Goal: Task Accomplishment & Management: Manage account settings

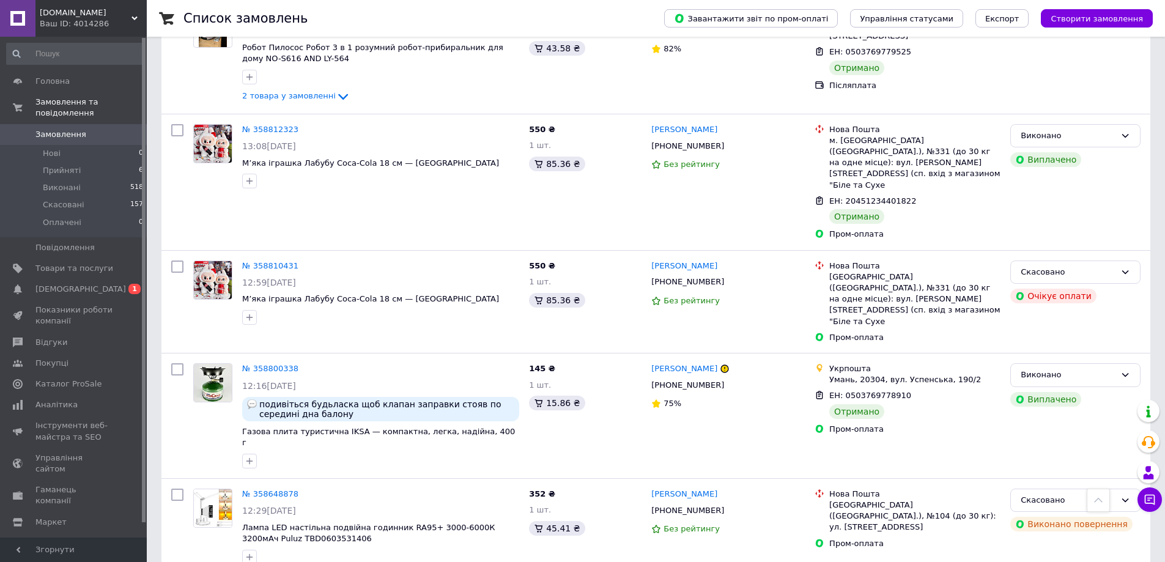
scroll to position [4771, 0]
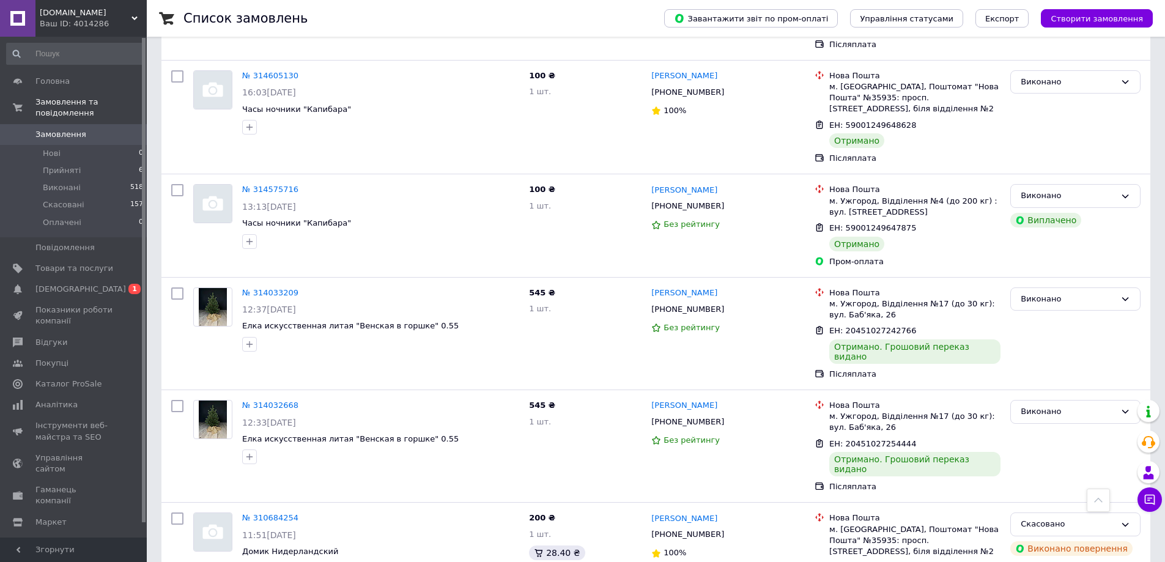
scroll to position [2732, 0]
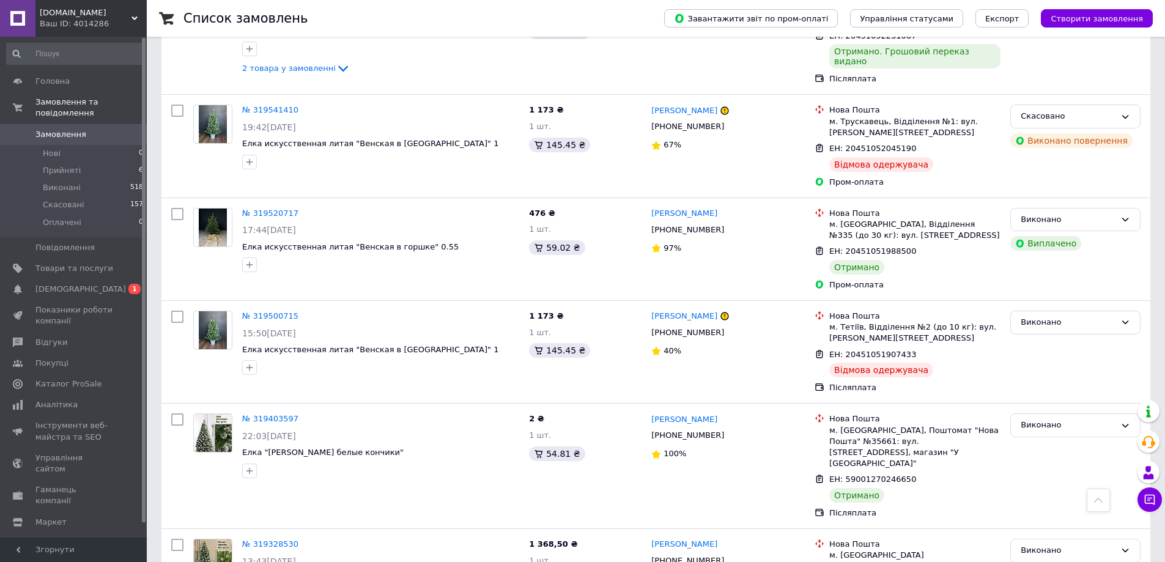
scroll to position [4669, 0]
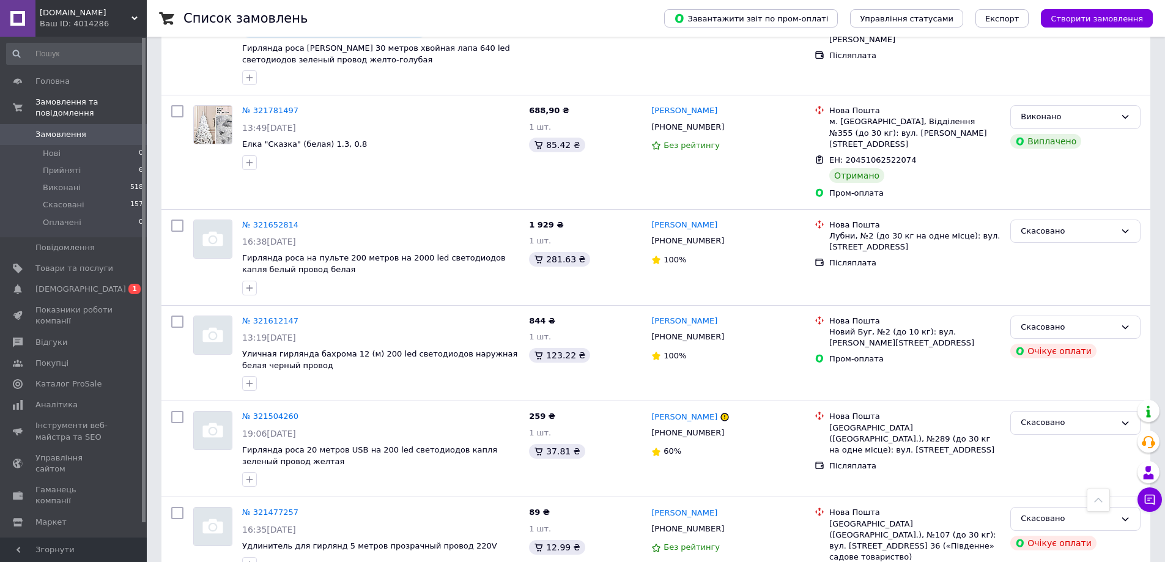
scroll to position [4460, 0]
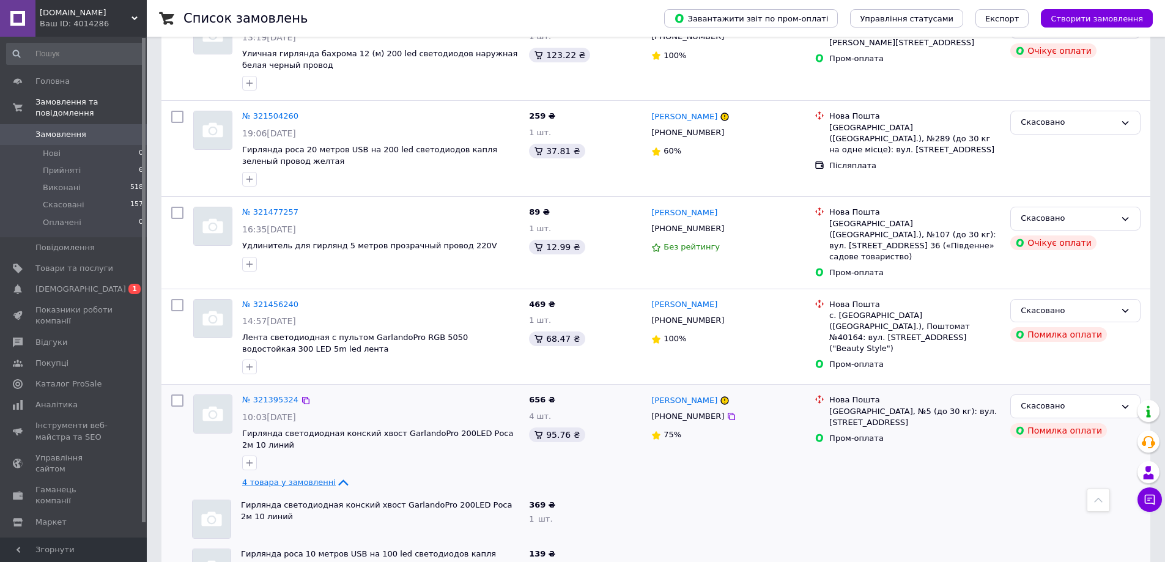
scroll to position [4796, 0]
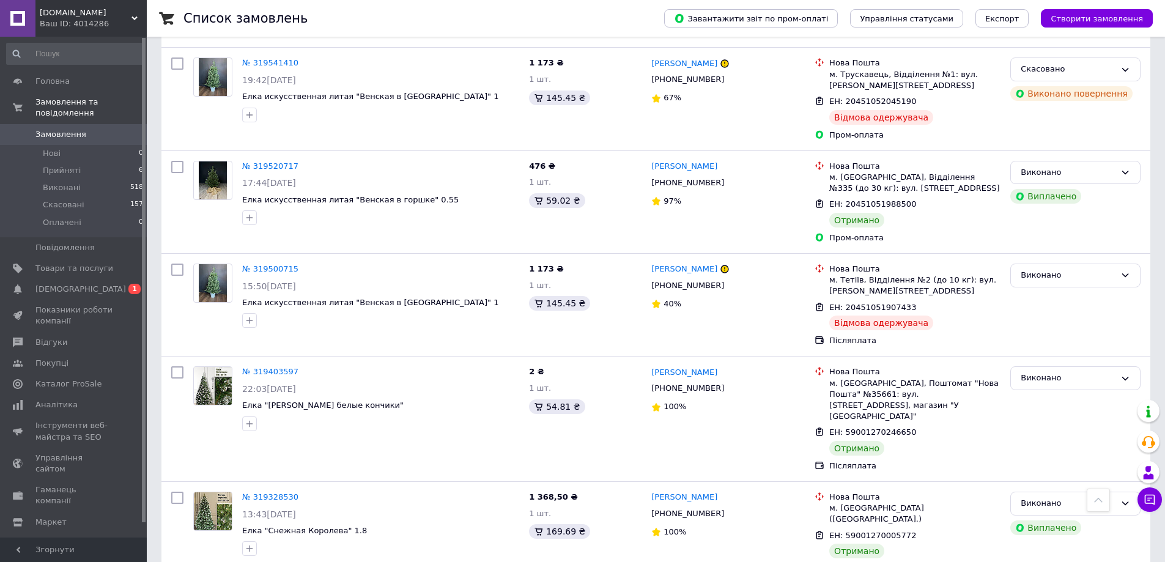
scroll to position [4669, 0]
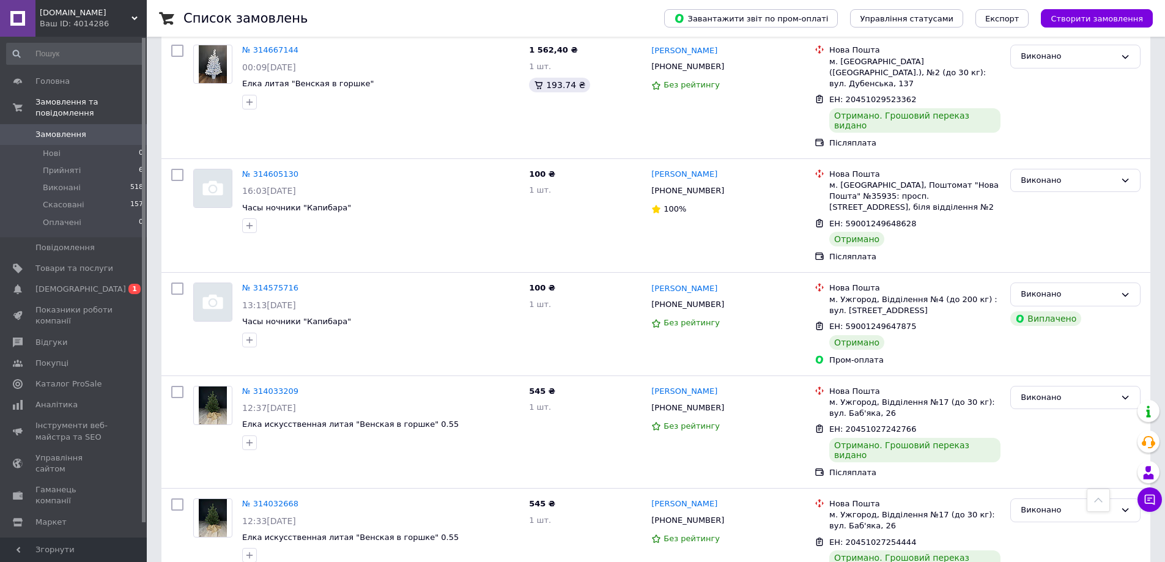
scroll to position [2732, 0]
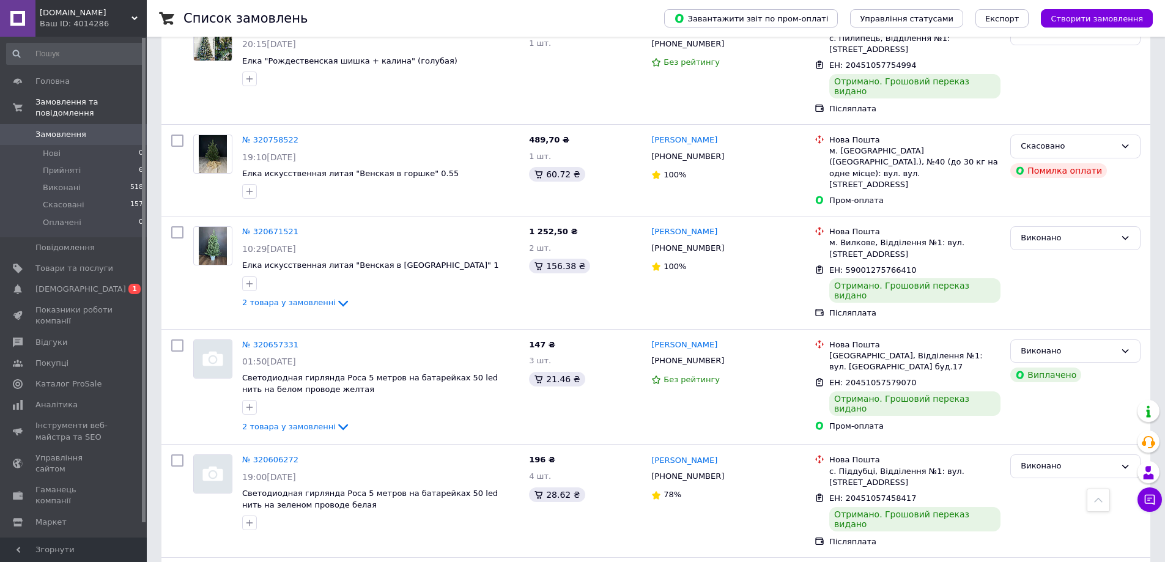
scroll to position [1138, 0]
click at [336, 418] on icon at bounding box center [343, 425] width 15 height 15
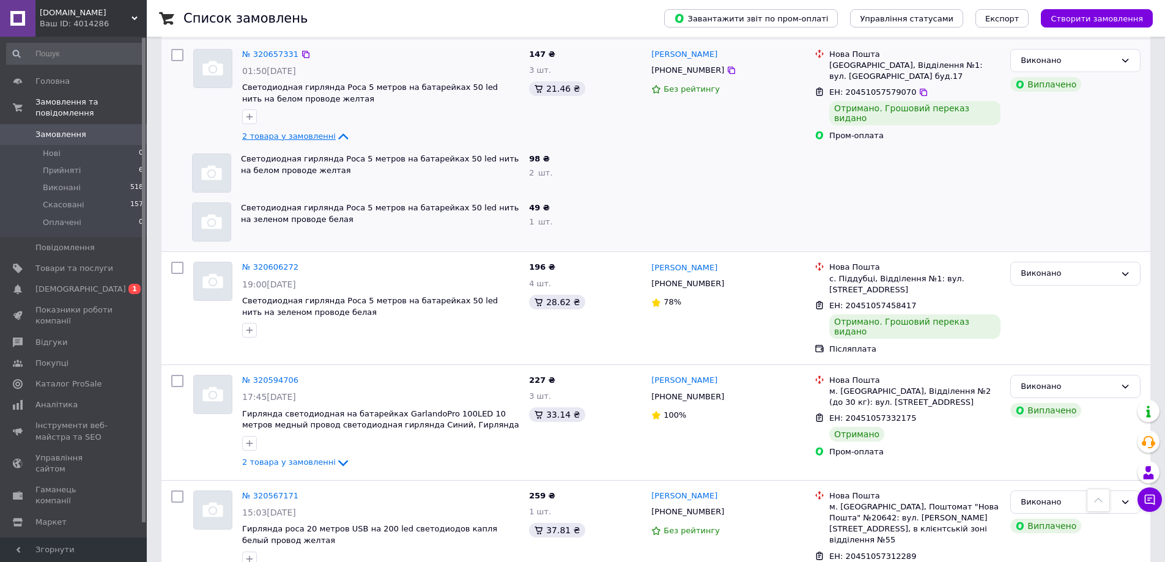
scroll to position [1437, 0]
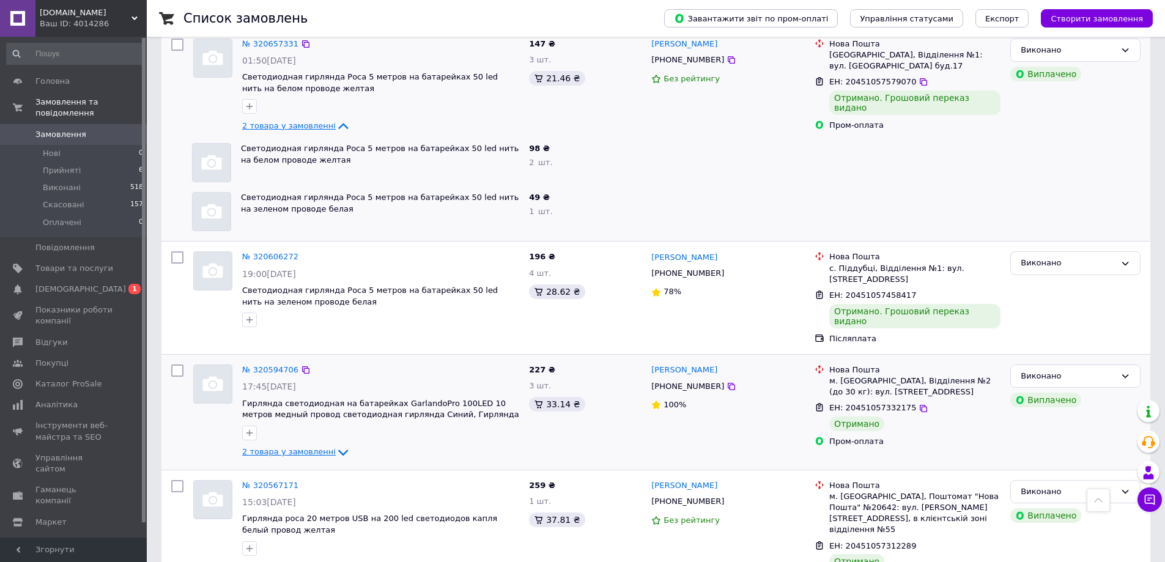
click at [336, 445] on icon at bounding box center [343, 452] width 15 height 15
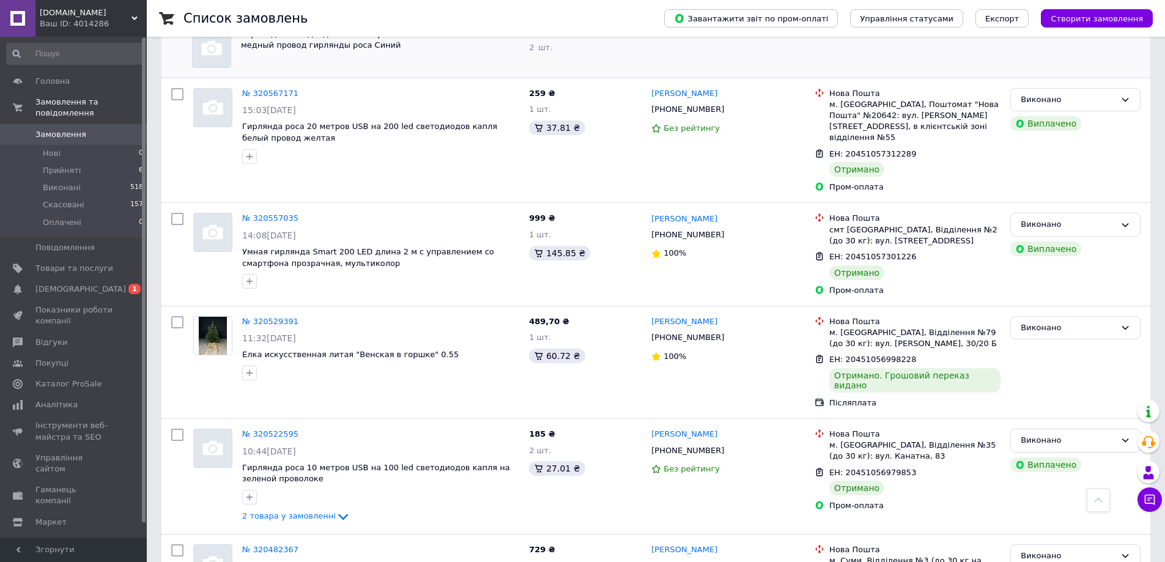
scroll to position [1947, 0]
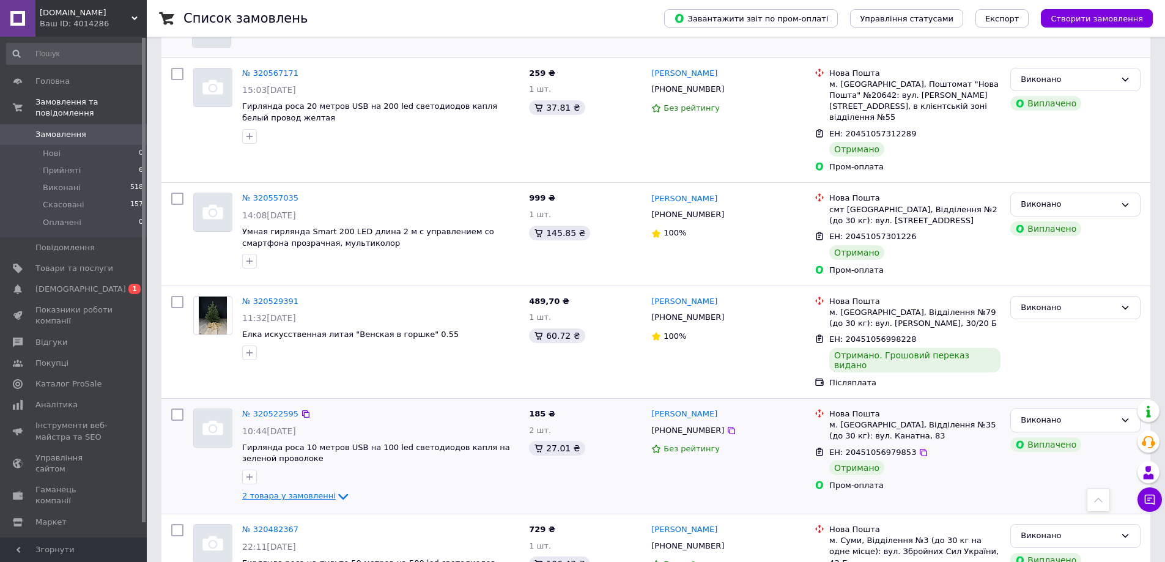
click at [336, 489] on icon at bounding box center [343, 496] width 15 height 15
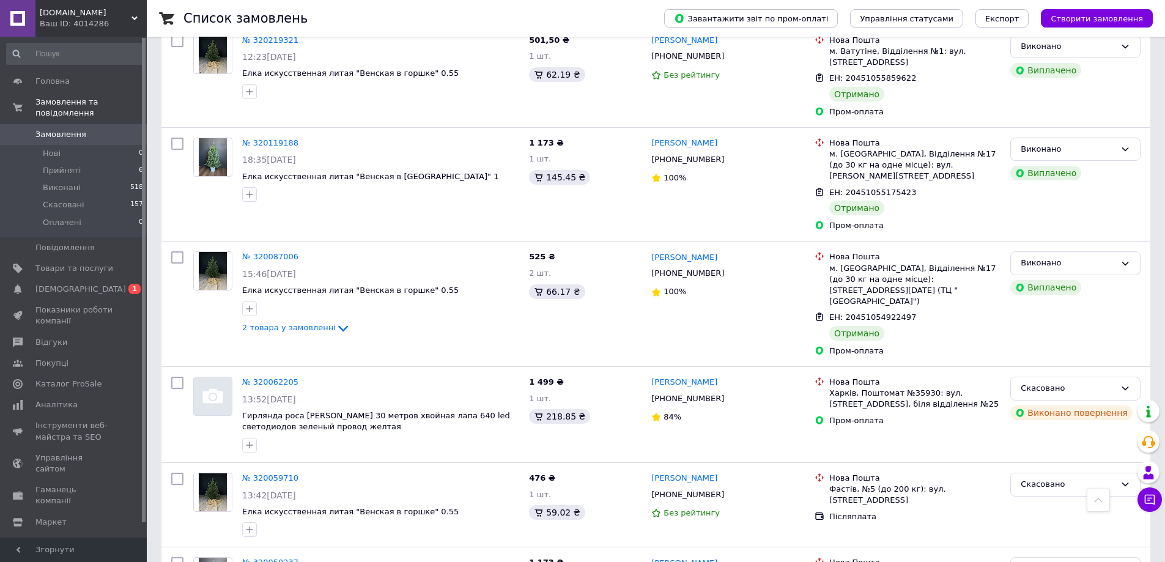
scroll to position [3104, 0]
